Goal: Find contact information: Find contact information

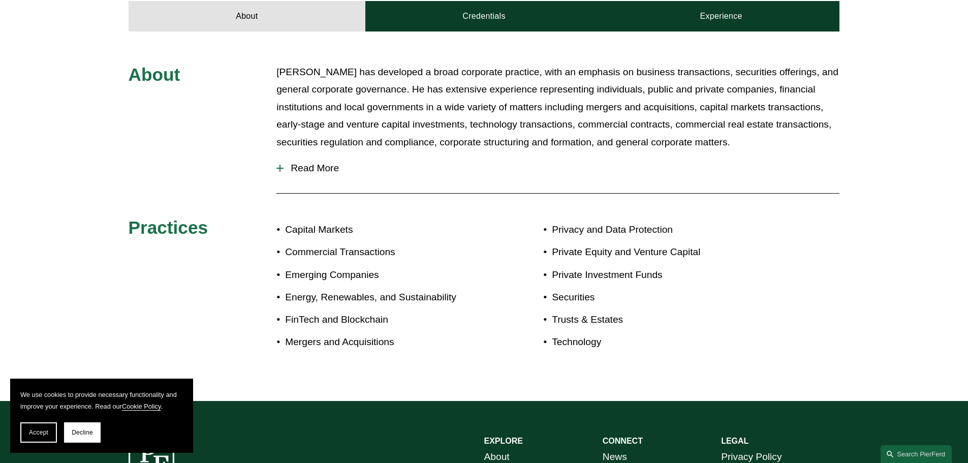
scroll to position [375, 0]
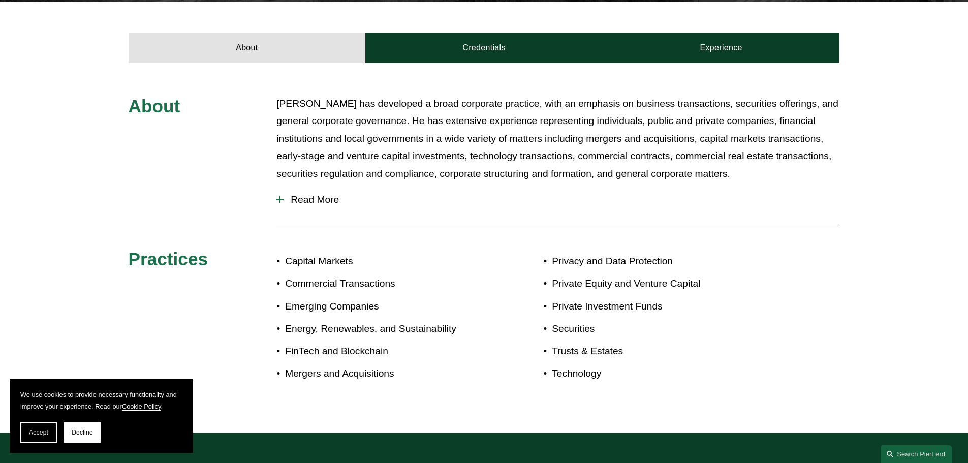
click at [278, 202] on div at bounding box center [279, 199] width 7 height 7
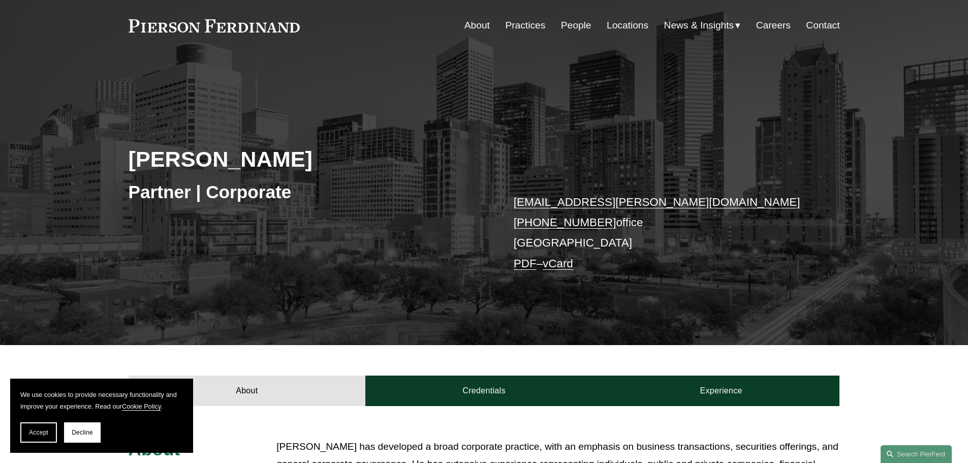
scroll to position [0, 0]
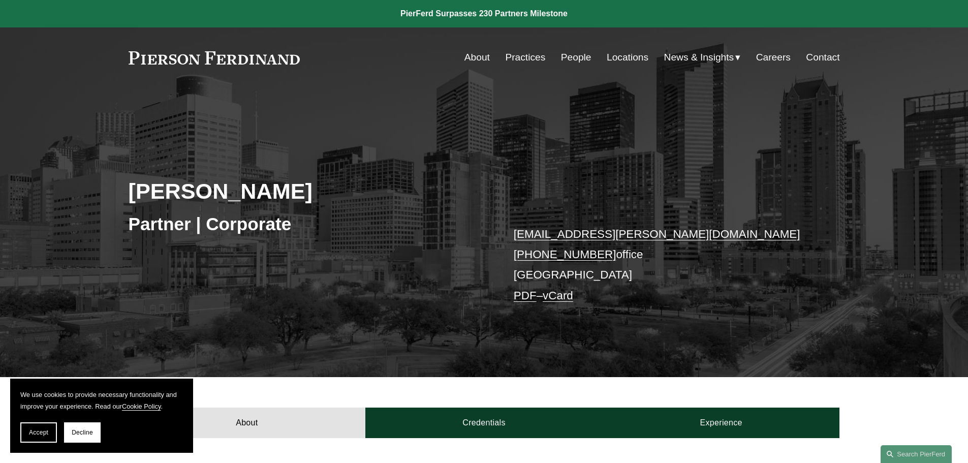
click at [825, 55] on link "Contact" at bounding box center [823, 57] width 34 height 19
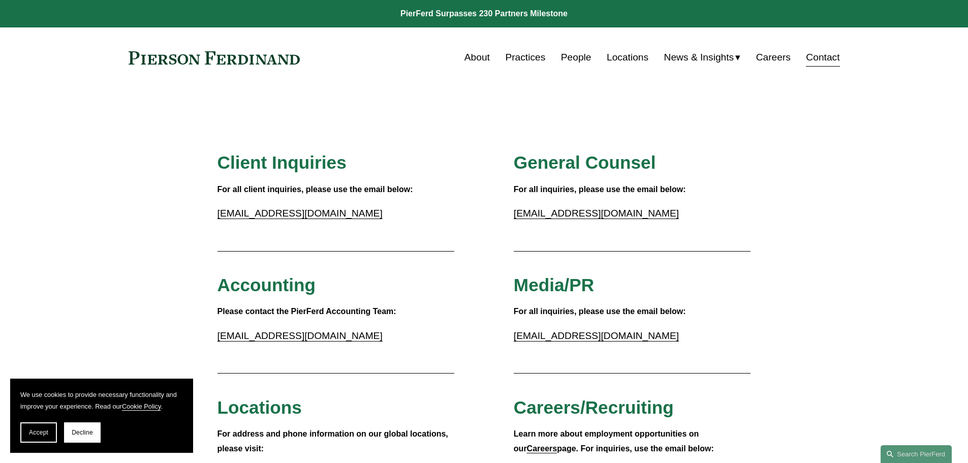
click at [574, 59] on link "People" at bounding box center [576, 57] width 30 height 19
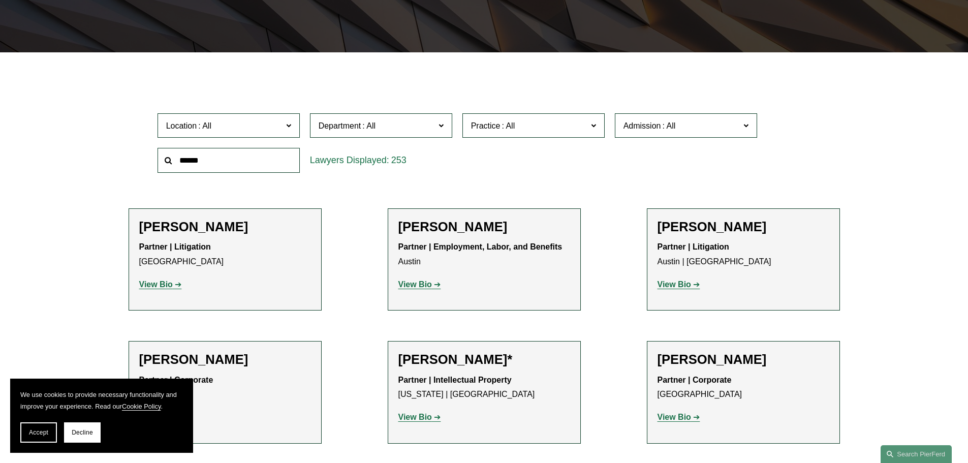
scroll to position [254, 0]
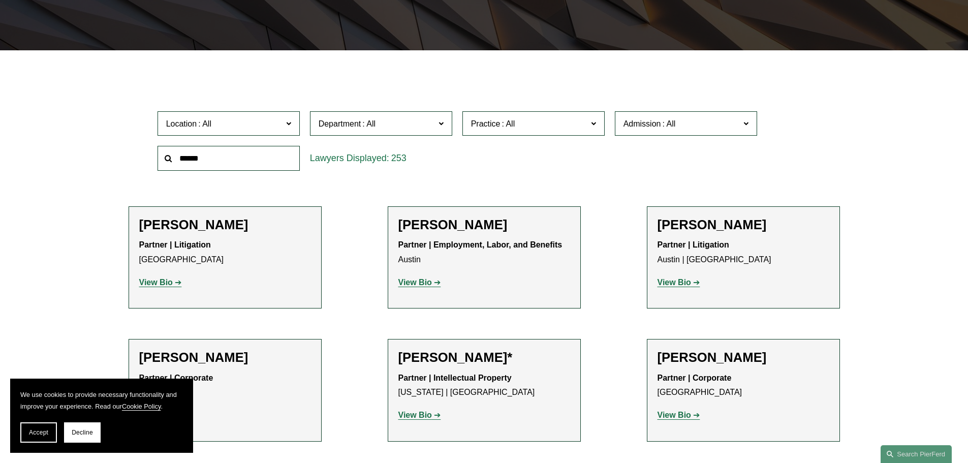
click at [290, 123] on span at bounding box center [287, 122] width 5 height 13
click at [0, 0] on link "[GEOGRAPHIC_DATA]" at bounding box center [0, 0] width 0 height 0
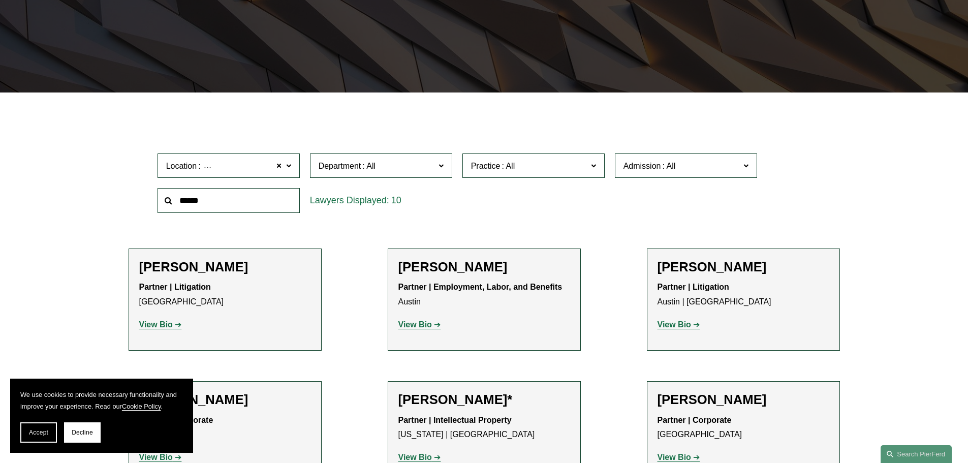
scroll to position [203, 0]
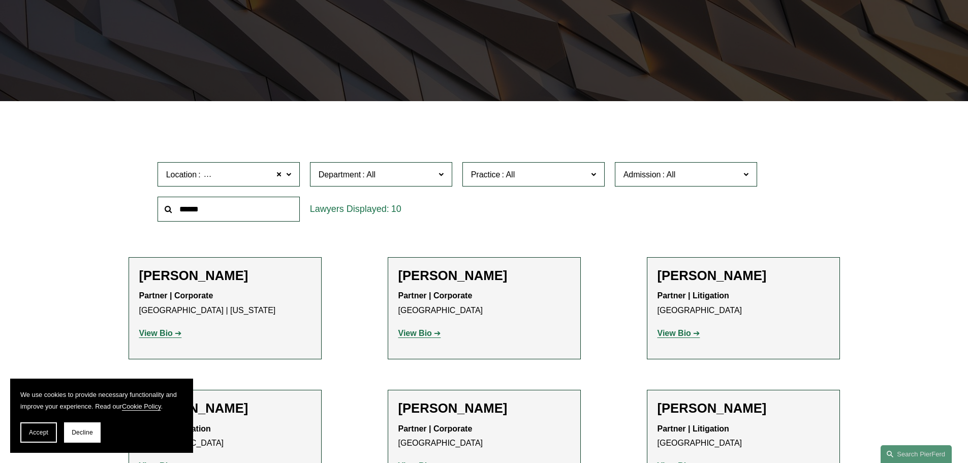
click at [592, 175] on span at bounding box center [592, 173] width 5 height 13
click at [440, 174] on span at bounding box center [440, 173] width 5 height 13
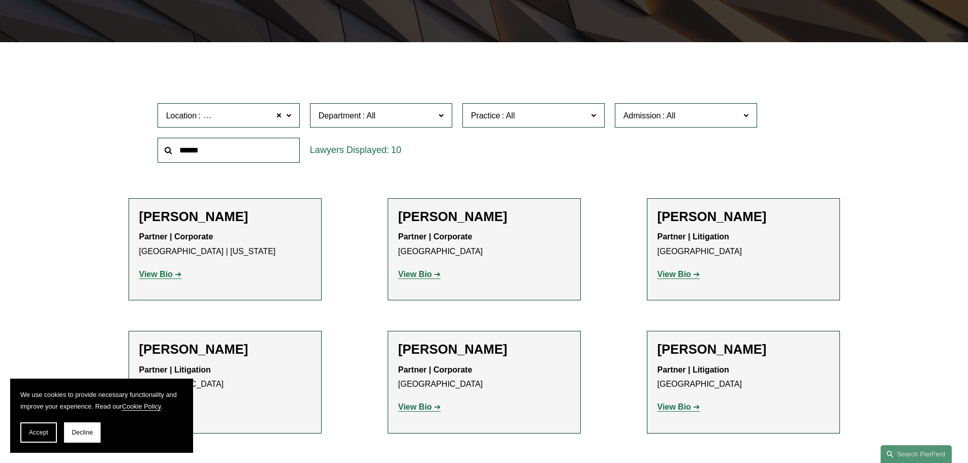
scroll to position [305, 0]
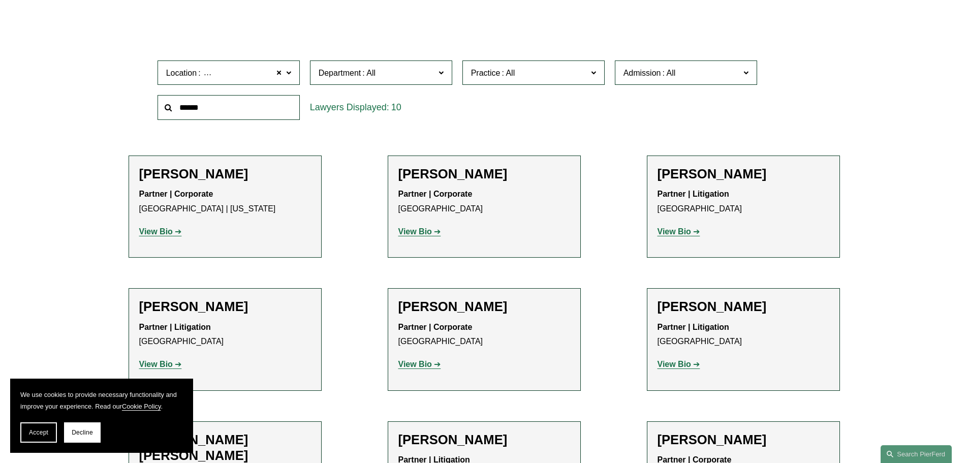
click at [438, 72] on span at bounding box center [440, 72] width 5 height 13
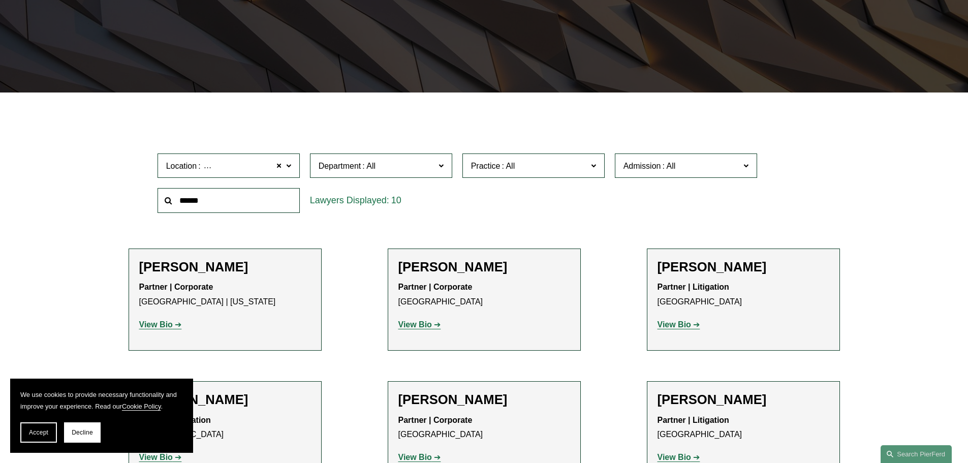
scroll to position [203, 0]
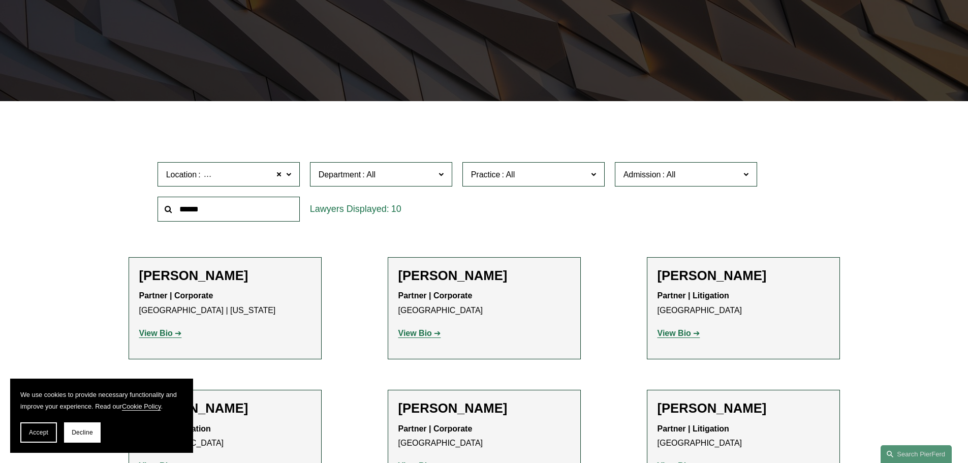
click at [441, 174] on span at bounding box center [440, 173] width 5 height 13
click at [0, 0] on link "Corporate" at bounding box center [0, 0] width 0 height 0
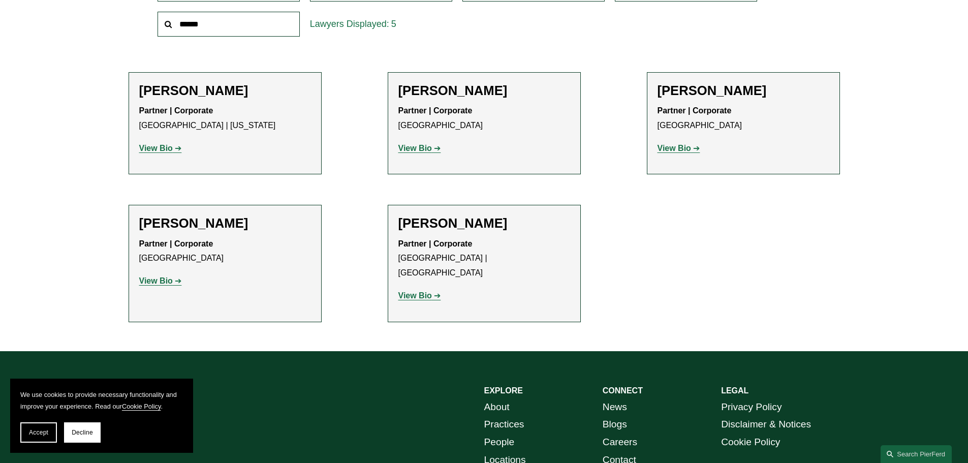
scroll to position [406, 0]
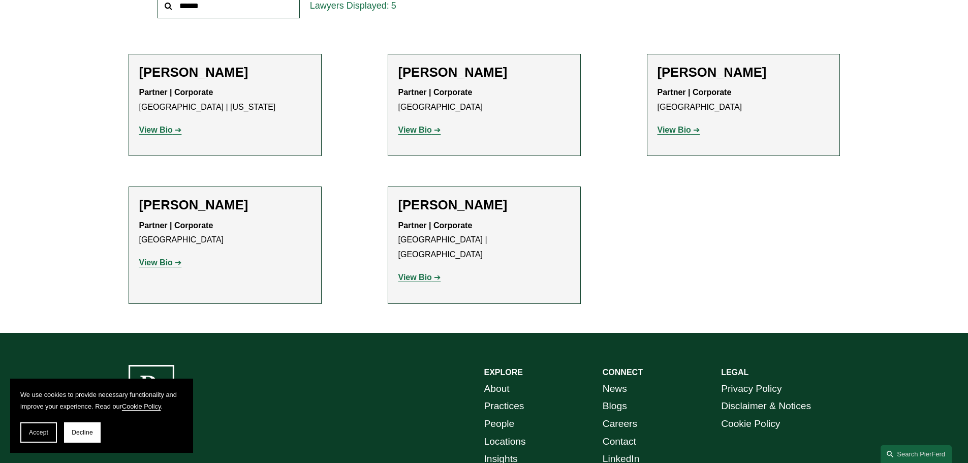
click at [155, 260] on strong "View Bio" at bounding box center [156, 262] width 34 height 9
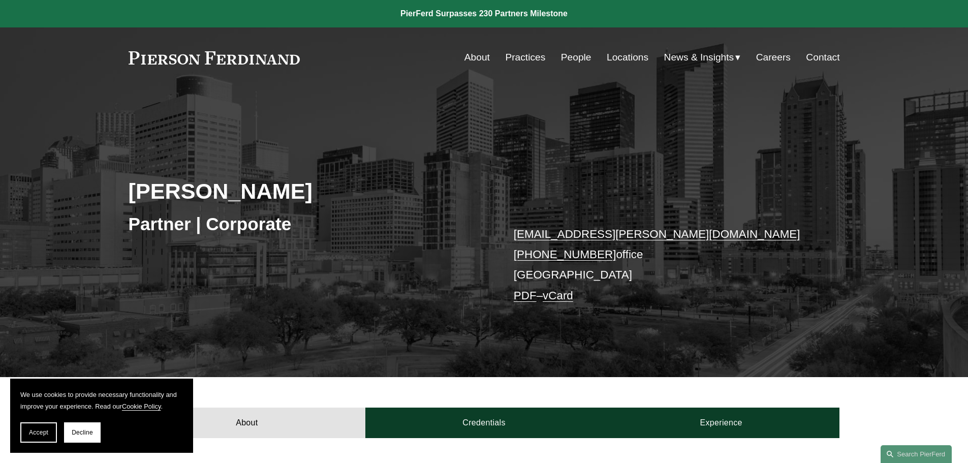
click at [524, 295] on link "PDF" at bounding box center [525, 295] width 23 height 13
click at [566, 298] on link "vCard" at bounding box center [557, 295] width 30 height 13
click at [828, 54] on link "Contact" at bounding box center [823, 57] width 34 height 19
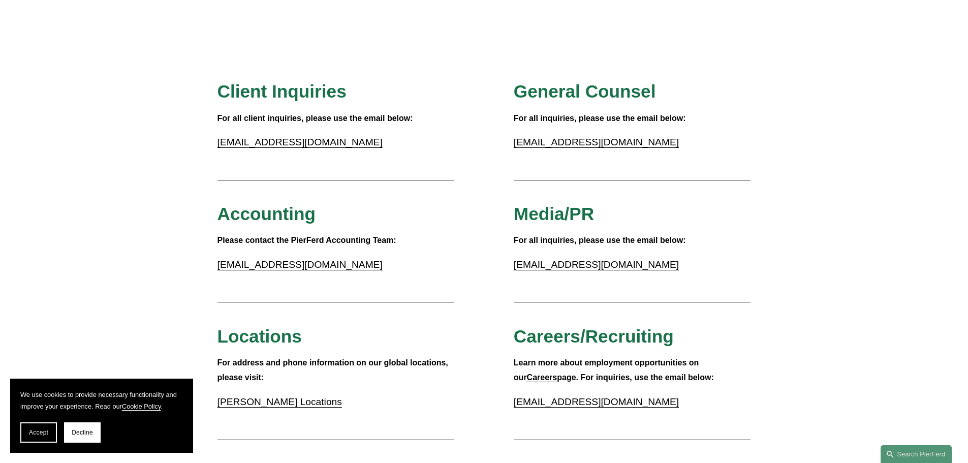
scroll to position [102, 0]
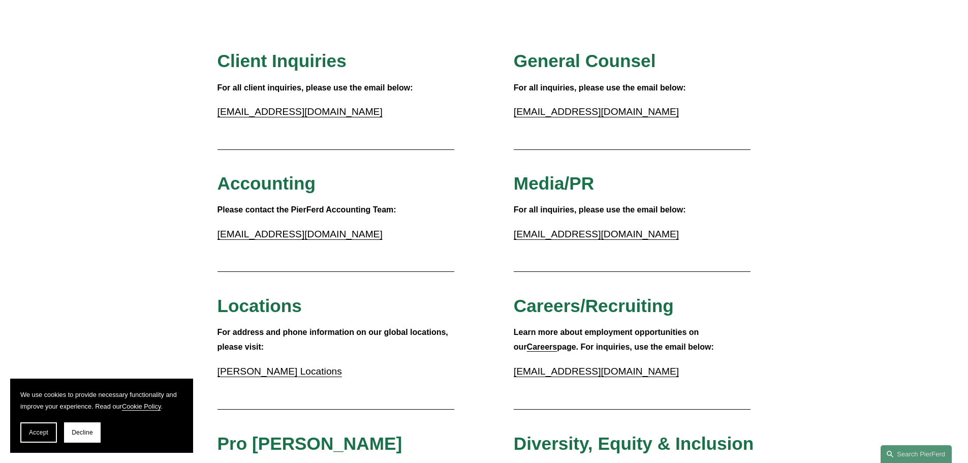
click at [288, 369] on link "Pierson Ferdinand Locations" at bounding box center [279, 371] width 124 height 11
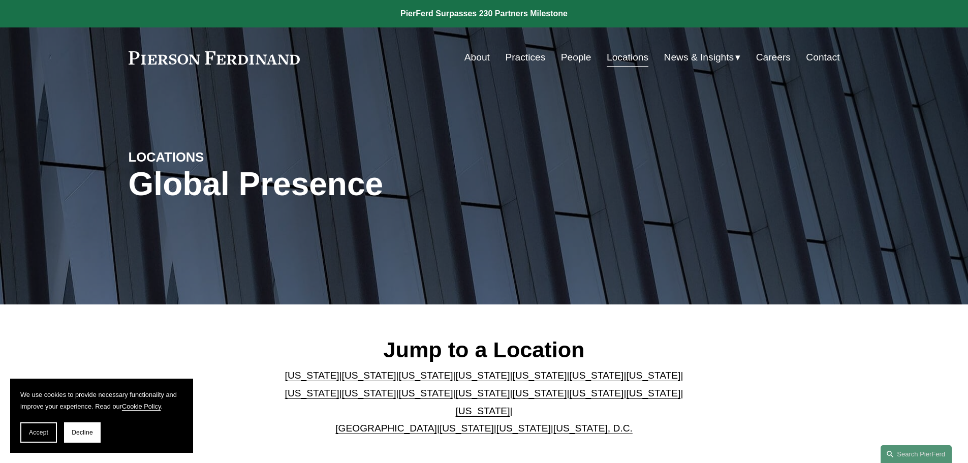
click at [510, 405] on link "[US_STATE]" at bounding box center [483, 410] width 54 height 11
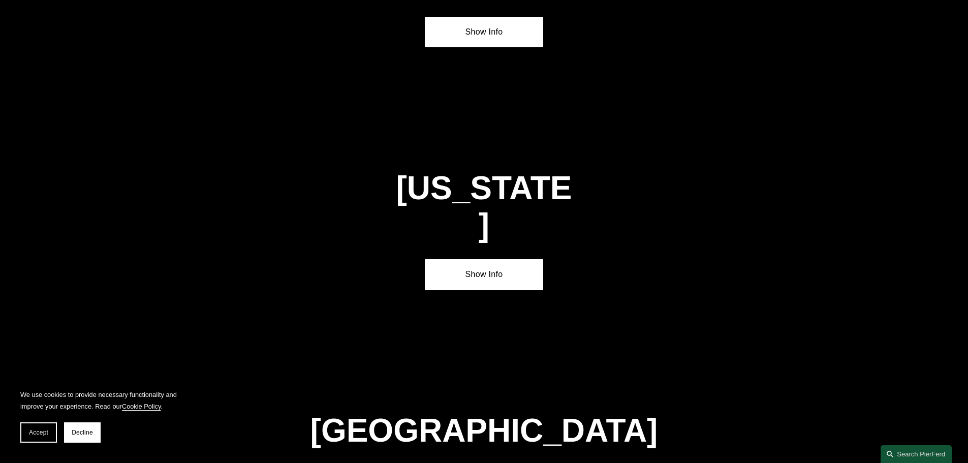
scroll to position [3457, 0]
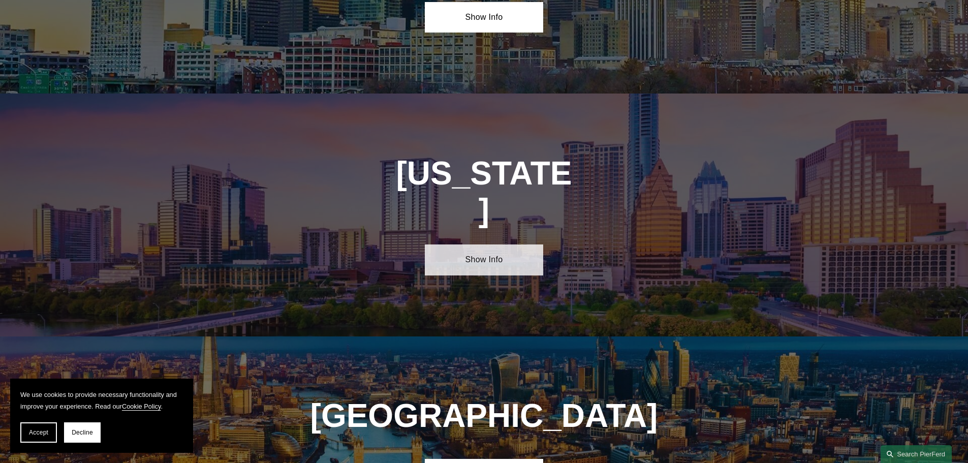
click at [484, 244] on link "Show Info" at bounding box center [484, 259] width 118 height 30
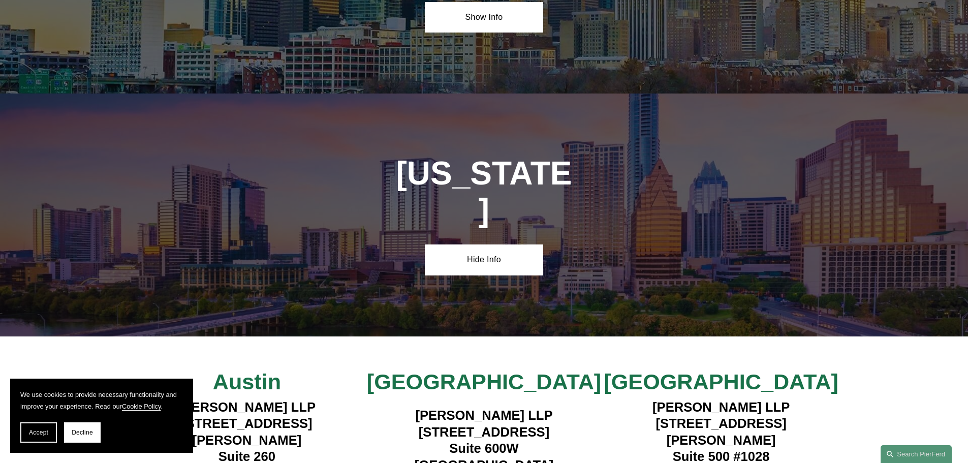
scroll to position [3862, 0]
